Goal: Task Accomplishment & Management: Complete application form

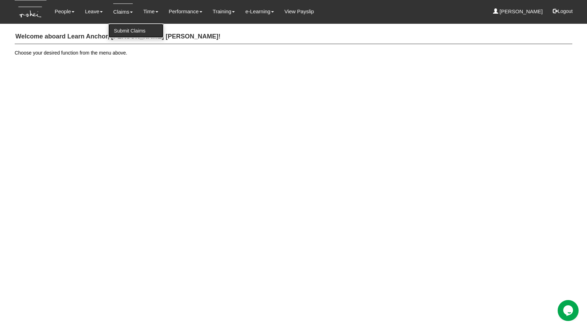
click at [121, 26] on link "Submit Claims" at bounding box center [135, 31] width 55 height 14
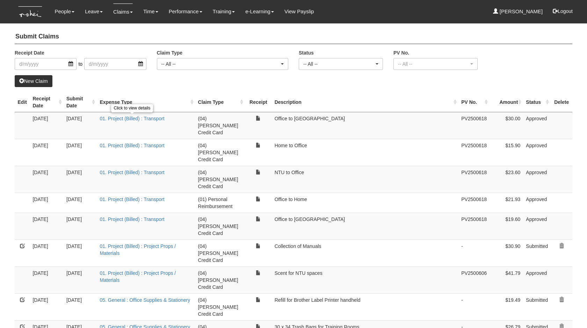
select select "50"
click at [42, 79] on link "New Claim" at bounding box center [34, 81] width 38 height 12
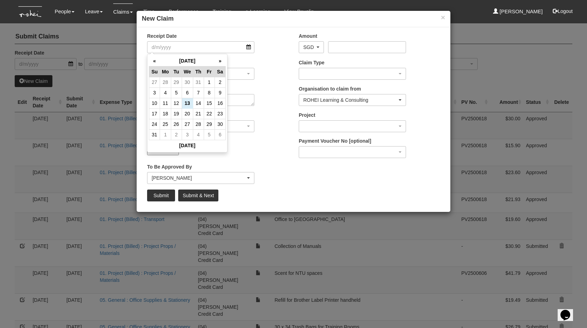
click at [246, 146] on input "Upload Receipt" at bounding box center [225, 150] width 93 height 8
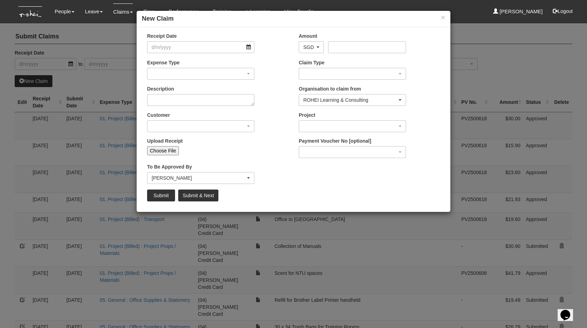
click at [171, 154] on input "Choose File" at bounding box center [163, 150] width 32 height 9
type input "C:\fakepath\invoice-S01537.pdf"
type input "Choose Another File"
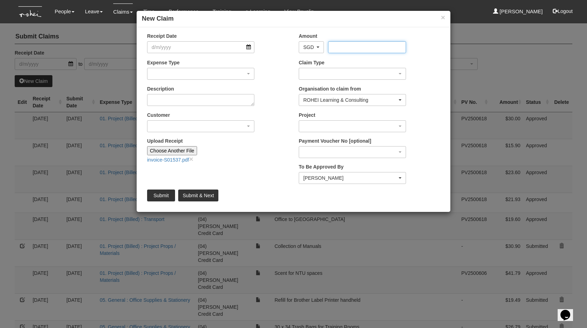
click at [345, 49] on input "Amount" at bounding box center [367, 47] width 78 height 12
type input "123.20"
click at [352, 67] on div "Claim Type (01) Personal Reimbursement (02) Advance Disbursement (03) [PERSON_N…" at bounding box center [352, 69] width 118 height 21
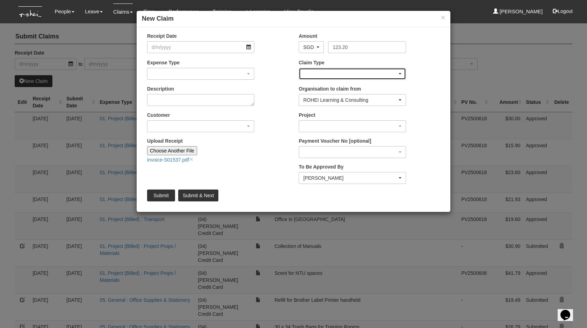
click at [353, 79] on div "button" at bounding box center [352, 73] width 107 height 11
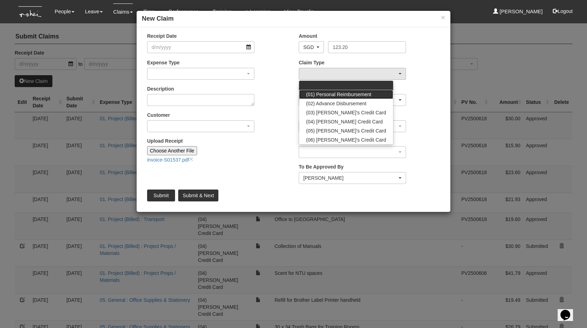
click at [353, 93] on span "(01) Personal Reimbursement" at bounding box center [338, 94] width 65 height 7
select select "14"
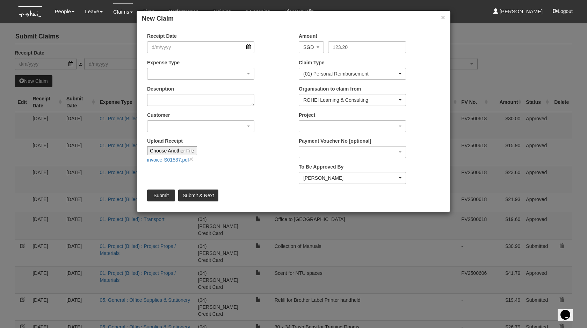
click at [216, 40] on div "Receipt Date" at bounding box center [201, 42] width 118 height 21
click at [216, 48] on input "Receipt Date" at bounding box center [200, 47] width 107 height 12
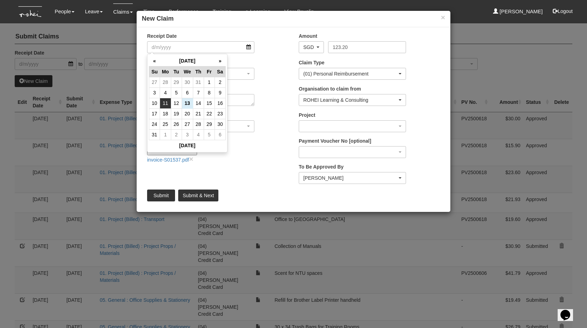
click at [165, 102] on td "11" at bounding box center [165, 103] width 11 height 10
type input "[DATE]"
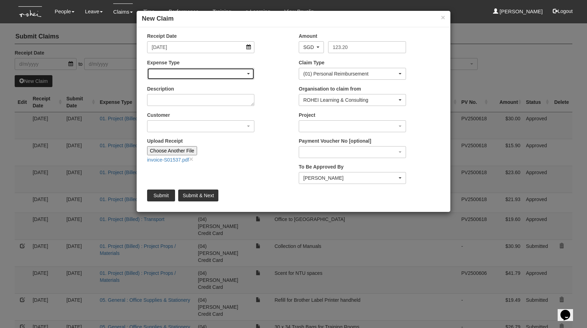
click at [173, 75] on div "button" at bounding box center [200, 73] width 107 height 11
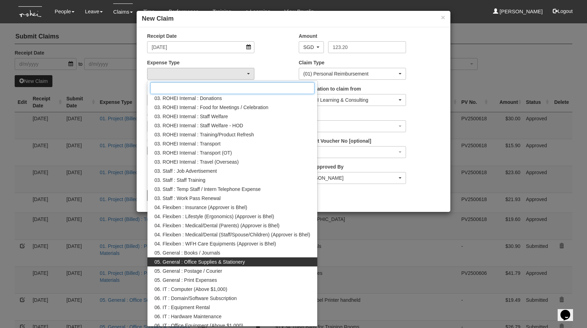
scroll to position [89, 0]
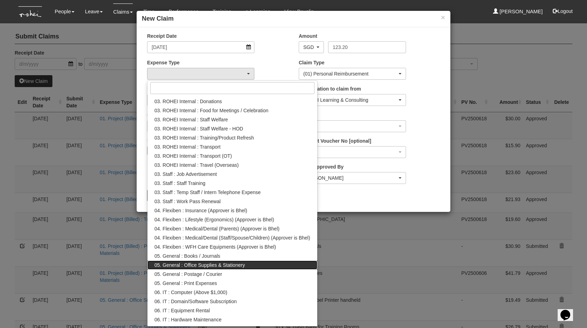
click at [229, 265] on span "05. General : Office Supplies & Stationery" at bounding box center [199, 264] width 90 height 7
select select "147"
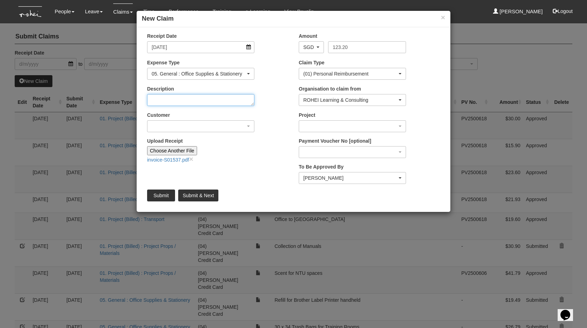
click at [193, 102] on textarea "Description" at bounding box center [200, 100] width 107 height 12
type textarea "Staff Name tags"
click at [202, 132] on div "Customer (N/A) _ROHEI Internal 3M ASIA PACIFIC PRIVATE LTD [DOMAIN_NAME] AbbVie…" at bounding box center [201, 121] width 118 height 21
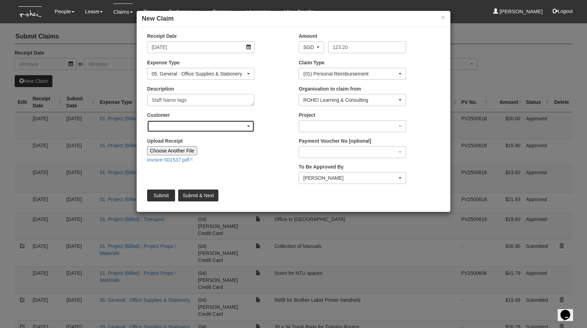
click at [208, 127] on div "button" at bounding box center [200, 125] width 107 height 11
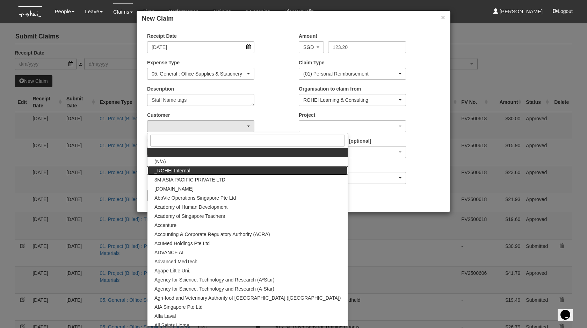
click at [207, 172] on link "_ROHEI Internal" at bounding box center [247, 170] width 200 height 9
select select "397"
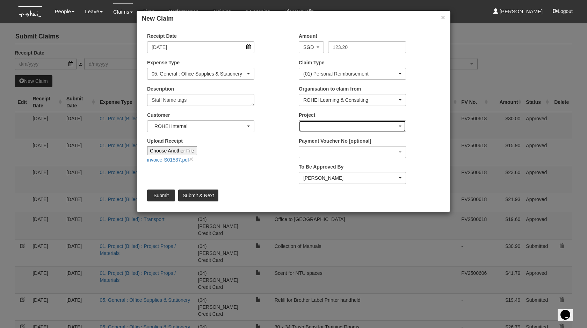
click at [342, 123] on div "button" at bounding box center [352, 125] width 107 height 11
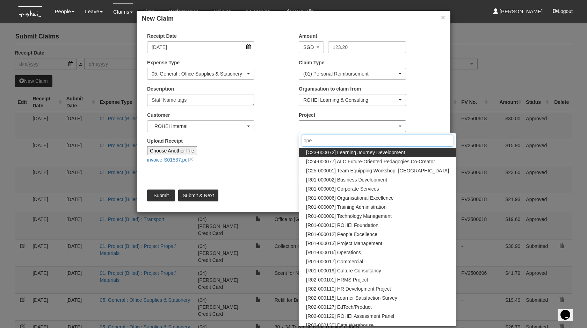
type input "oper"
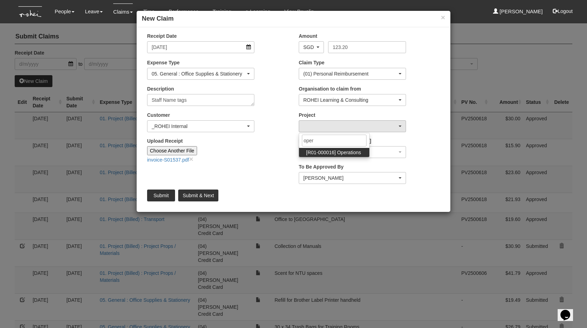
click at [348, 149] on span "[R01-000016] Operations" at bounding box center [333, 152] width 55 height 7
select select "1509"
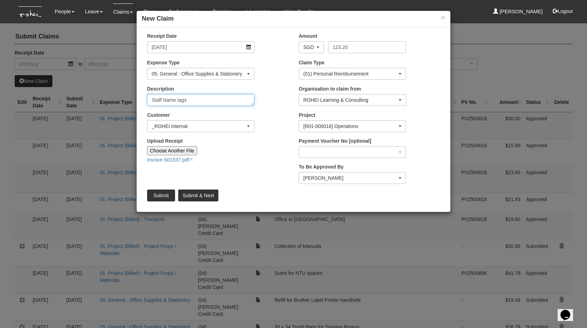
click at [208, 104] on textarea "Staff Name tags" at bounding box center [200, 100] width 107 height 12
click at [166, 194] on input "Submit" at bounding box center [161, 195] width 28 height 12
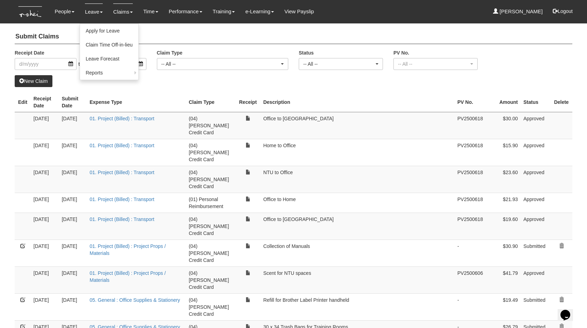
select select "50"
